Goal: Navigation & Orientation: Understand site structure

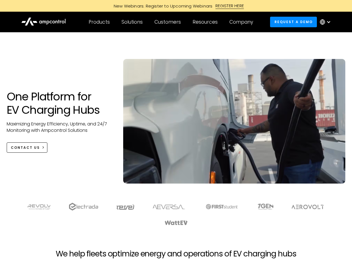
click at [171, 22] on div "Customers" at bounding box center [167, 22] width 26 height 6
click at [99, 22] on div "Products" at bounding box center [99, 22] width 21 height 6
click at [132, 22] on div "Solutions" at bounding box center [131, 22] width 21 height 6
click at [168, 22] on div "Customers" at bounding box center [167, 22] width 26 height 6
click at [206, 22] on div "Resources" at bounding box center [204, 22] width 25 height 6
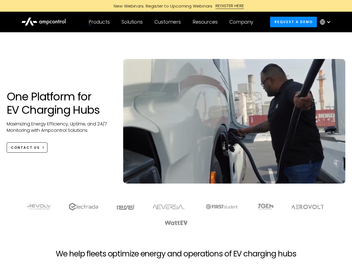
click at [243, 22] on div "Company" at bounding box center [241, 22] width 24 height 6
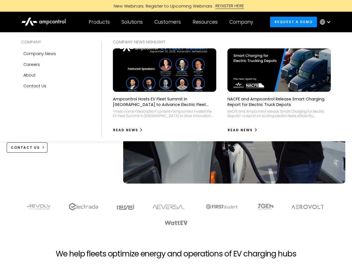
click at [326, 22] on div at bounding box center [328, 22] width 4 height 4
